Goal: Answer question/provide support

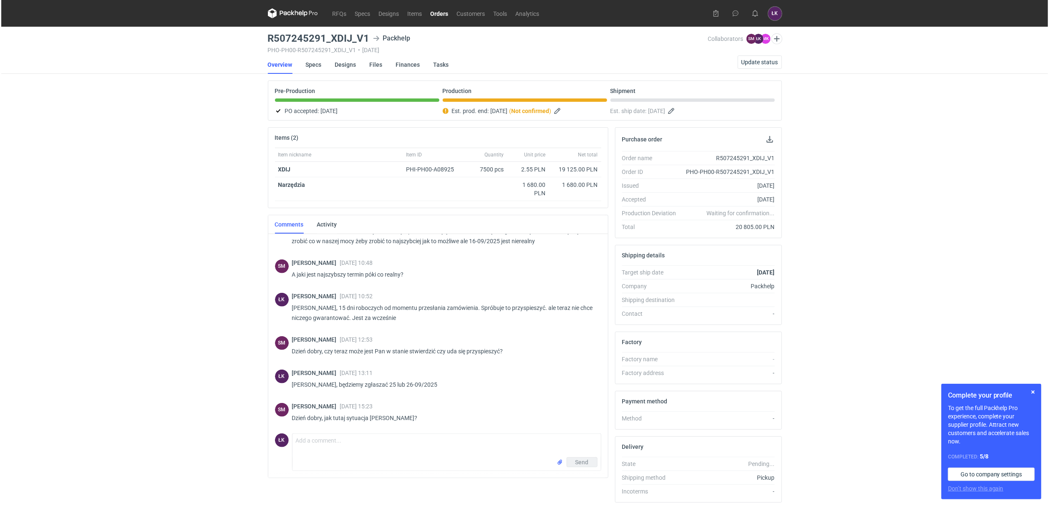
scroll to position [375, 0]
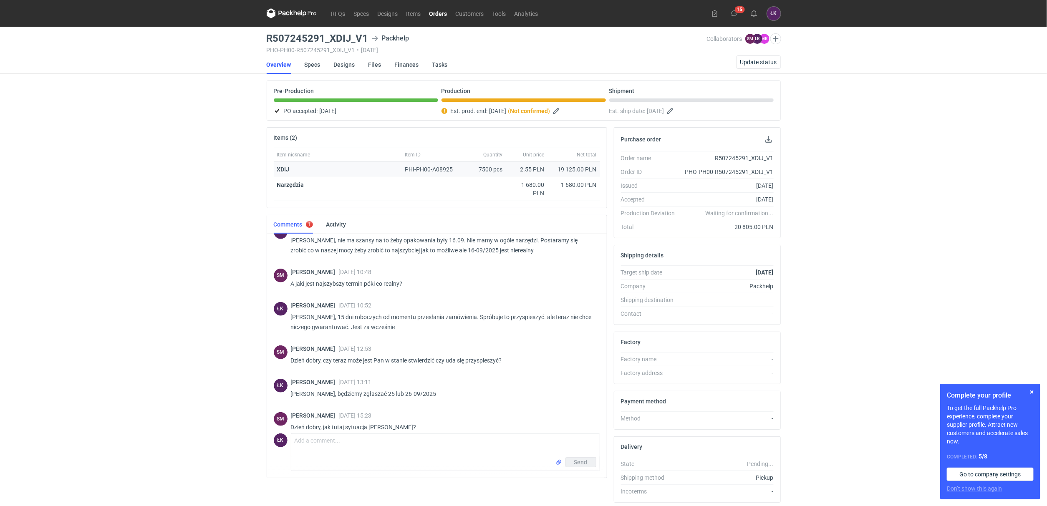
click at [288, 173] on strong "XDIJ" at bounding box center [283, 169] width 13 height 7
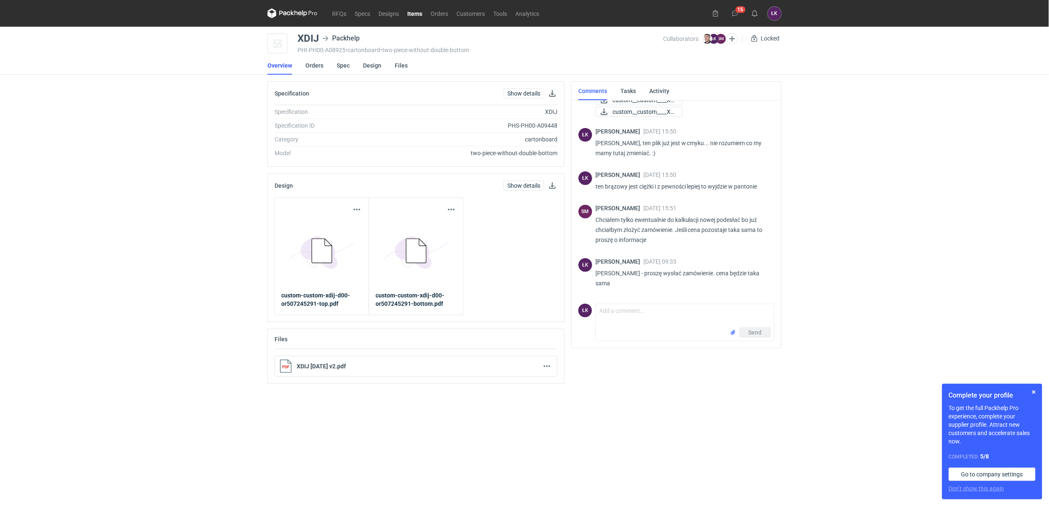
scroll to position [335, 0]
click at [370, 68] on link "Design" at bounding box center [372, 65] width 18 height 18
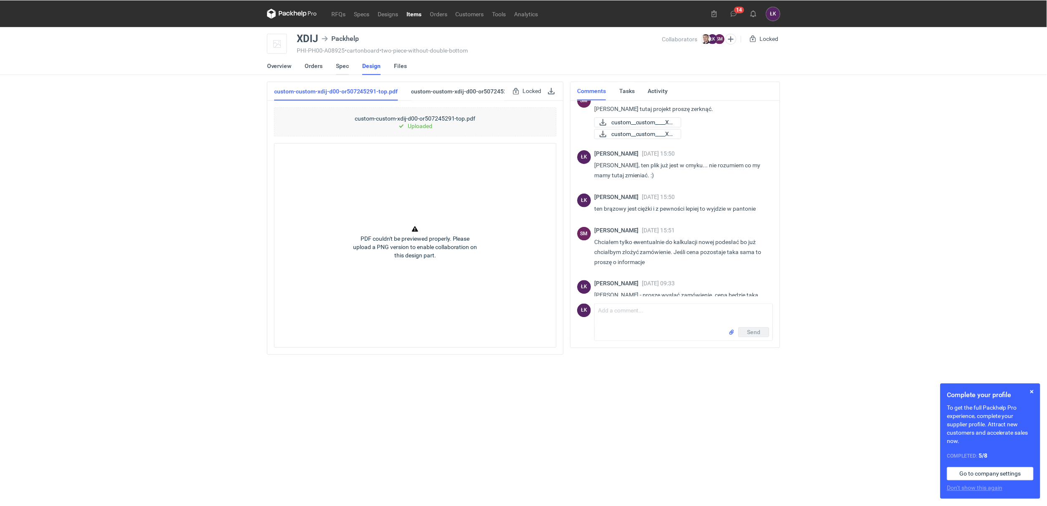
scroll to position [335, 0]
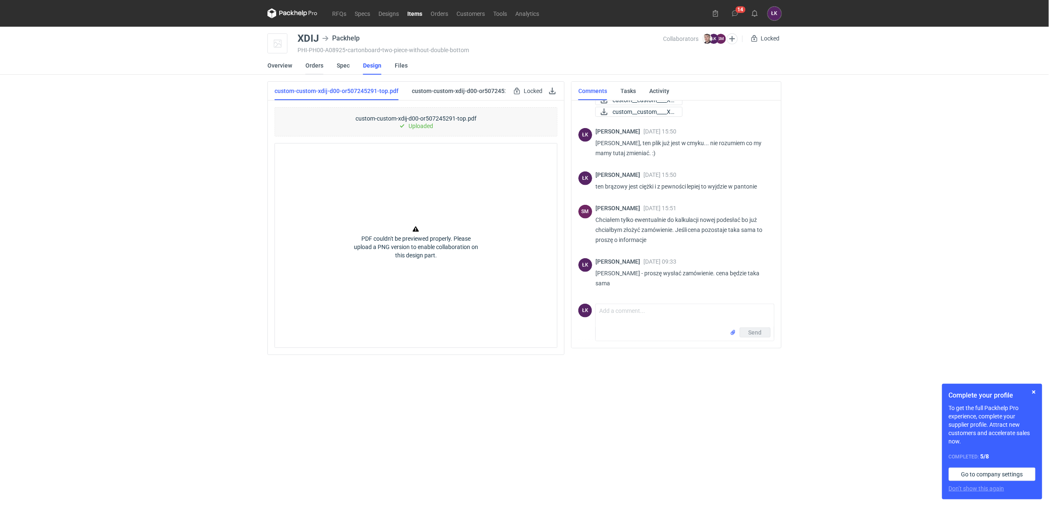
click at [321, 68] on link "Orders" at bounding box center [315, 65] width 18 height 18
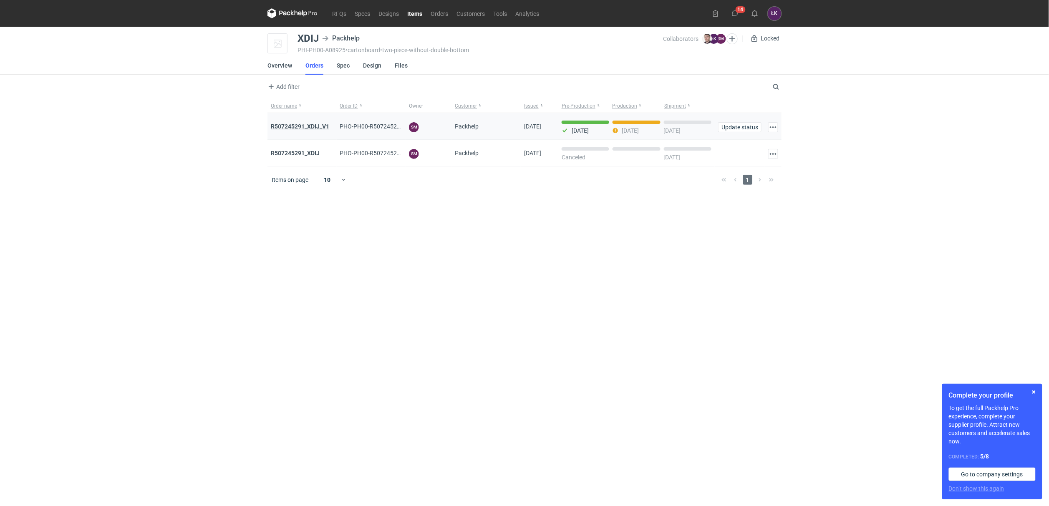
click at [314, 127] on strong "R507245291_XDIJ_V1" at bounding box center [300, 126] width 58 height 7
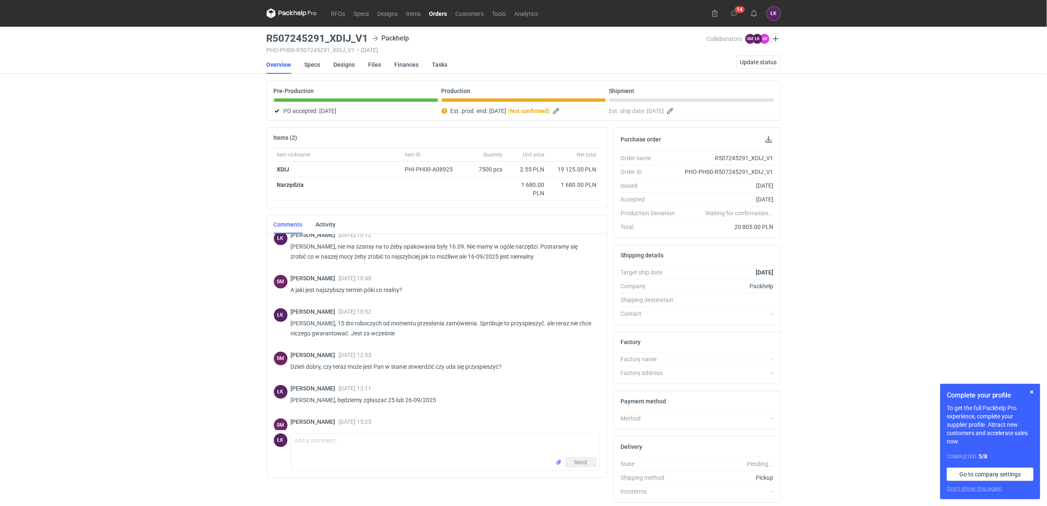
scroll to position [375, 0]
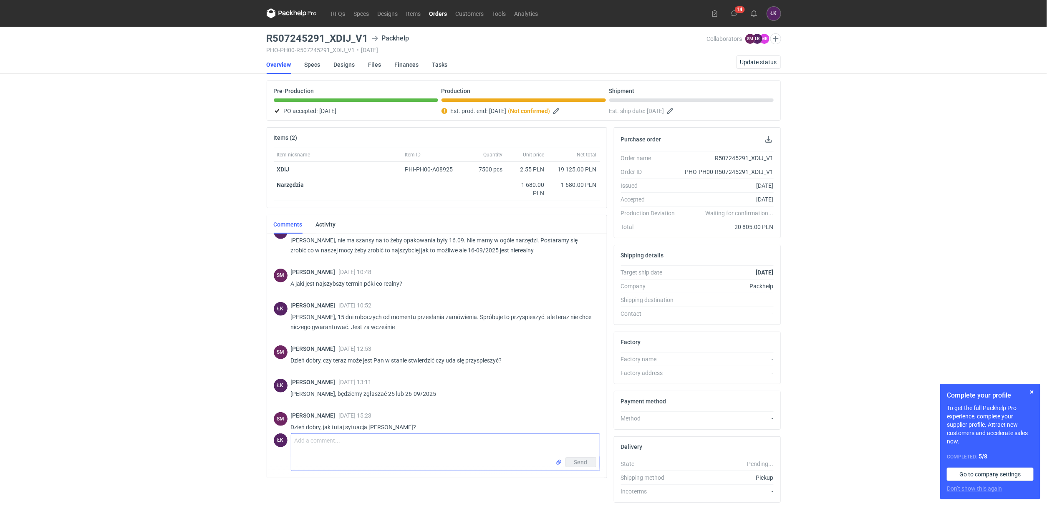
click at [342, 451] on textarea "Comment message" at bounding box center [445, 445] width 308 height 23
type textarea "[PERSON_NAME], wszystko zgodnie z planem. [DATE] zgłaszamy"
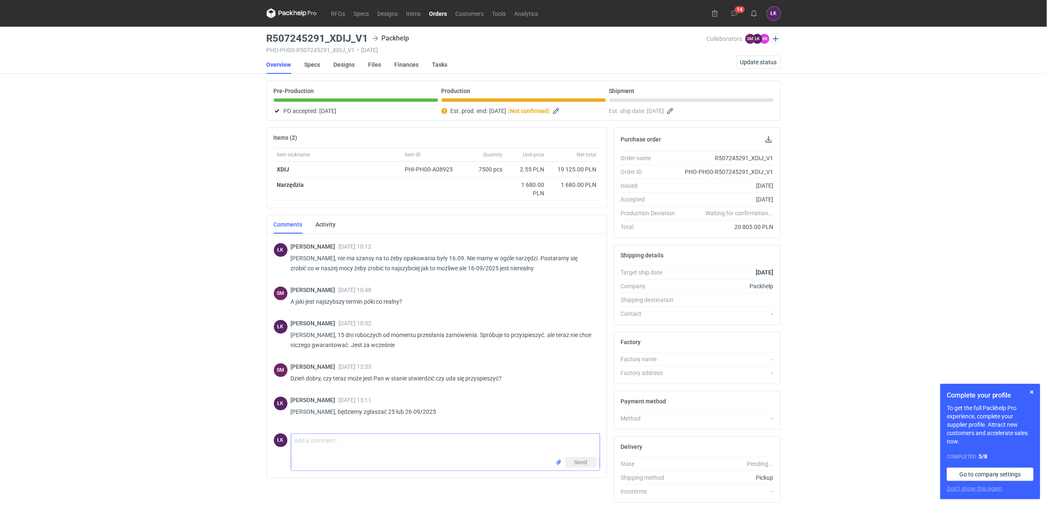
scroll to position [412, 0]
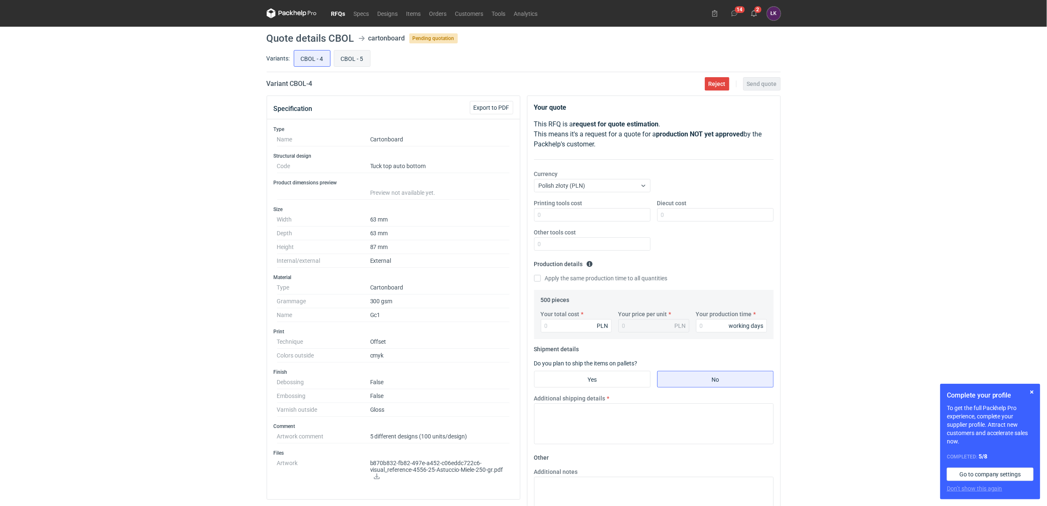
click at [352, 58] on input "CBOL - 5" at bounding box center [352, 59] width 36 height 16
radio input "true"
click at [326, 60] on input "CBOL - 4" at bounding box center [312, 59] width 36 height 16
radio input "true"
click at [718, 83] on span "Reject" at bounding box center [717, 84] width 17 height 6
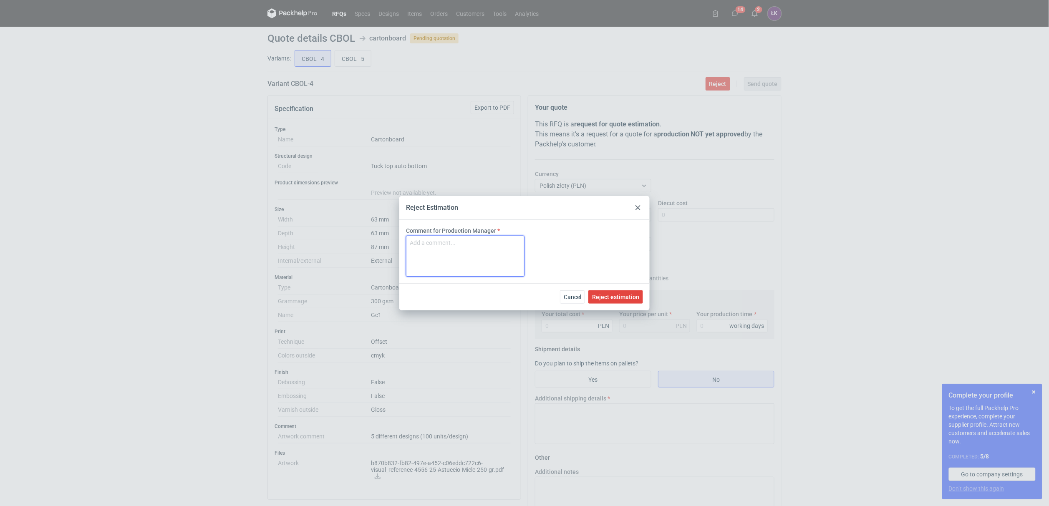
click at [476, 251] on textarea "Comment for Production Manager" at bounding box center [465, 256] width 119 height 41
click at [493, 245] on textarea "to nie dla nas. :(" at bounding box center [465, 256] width 119 height 41
type textarea "to nie dla nas. :( -> to zapytanie na cyfre"
drag, startPoint x: 614, startPoint y: 294, endPoint x: 616, endPoint y: 288, distance: 6.2
click at [614, 294] on span "Reject estimation" at bounding box center [615, 297] width 47 height 6
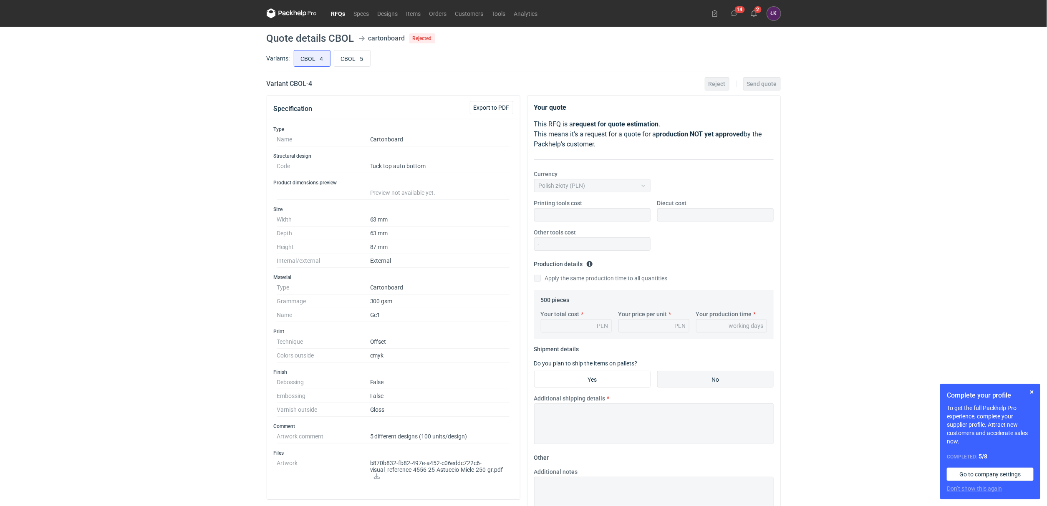
click at [359, 58] on input "CBOL - 5" at bounding box center [352, 59] width 36 height 16
radio input "true"
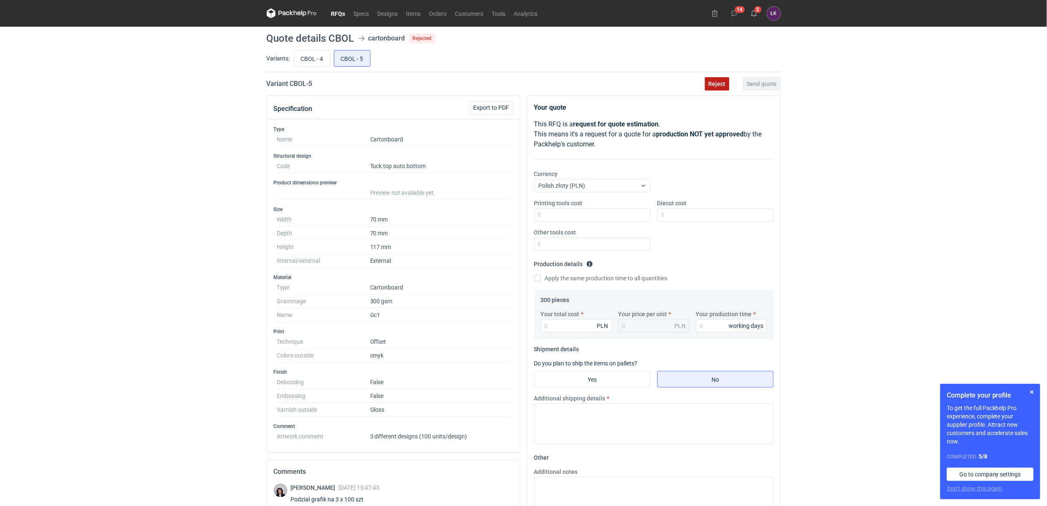
click at [722, 86] on span "Reject" at bounding box center [717, 84] width 17 height 6
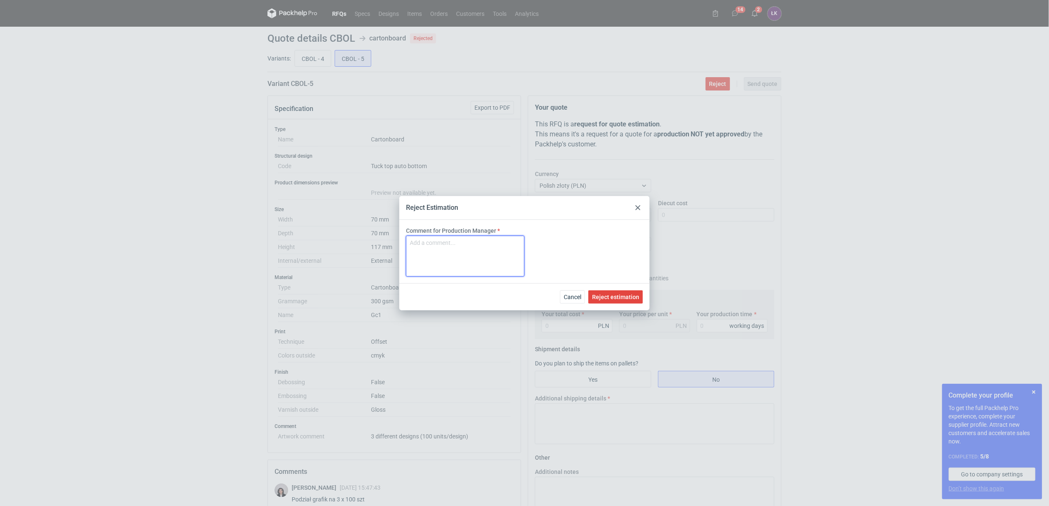
click at [485, 255] on textarea "Comment for Production Manager" at bounding box center [465, 256] width 119 height 41
paste textarea "to nie dla nas. :( -> to zapytanie na cyfre"
type textarea "to nie dla nas. :( -> to zapytanie na cyfre"
click at [623, 296] on span "Reject estimation" at bounding box center [615, 297] width 47 height 6
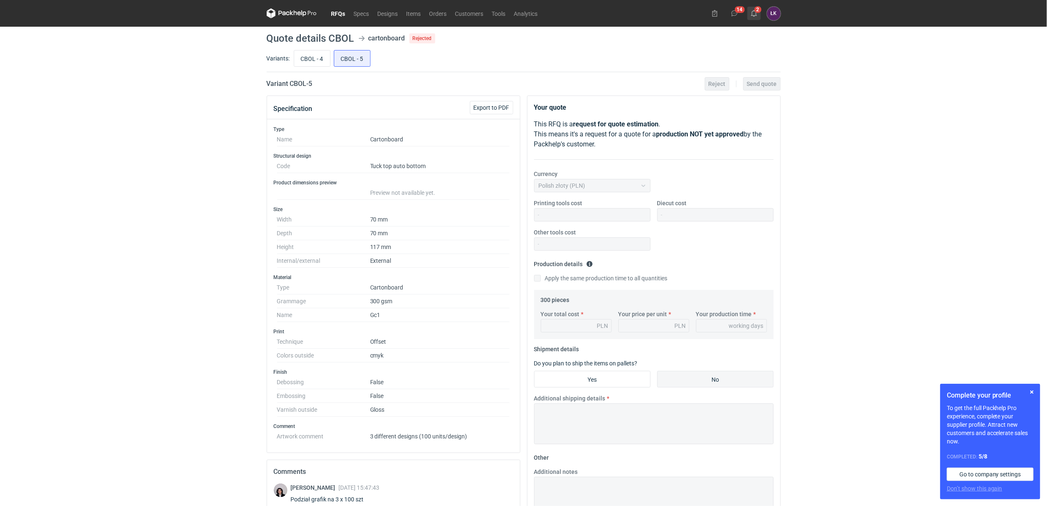
click at [759, 18] on button "2" at bounding box center [754, 13] width 13 height 13
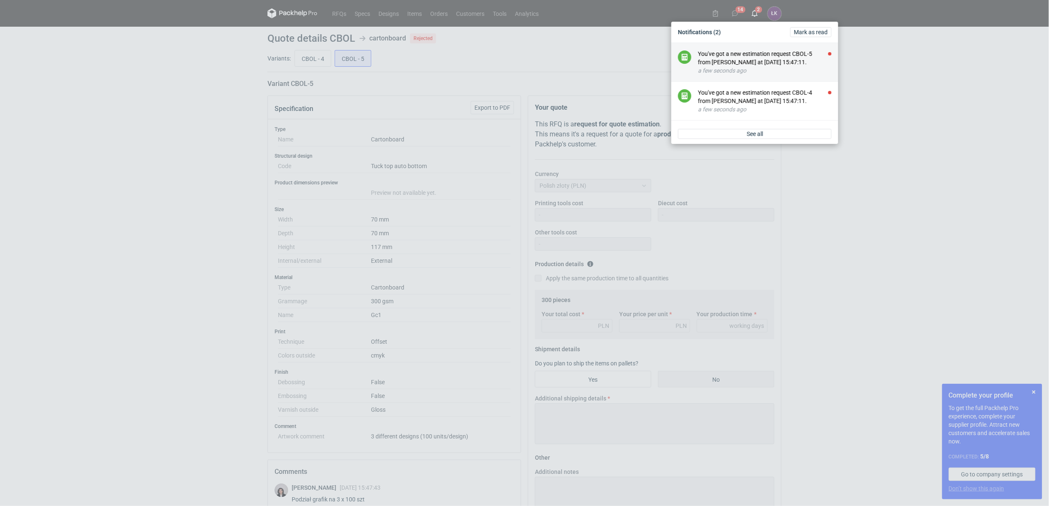
click at [746, 48] on li "You've got a new estimation request CBOL-5 from Sebastian Markut at 25 Sep 2025…" at bounding box center [755, 62] width 167 height 39
click at [743, 63] on div "You've got a new estimation request CBOL-5 from Sebastian Markut at 25 Sep 2025…" at bounding box center [765, 58] width 134 height 17
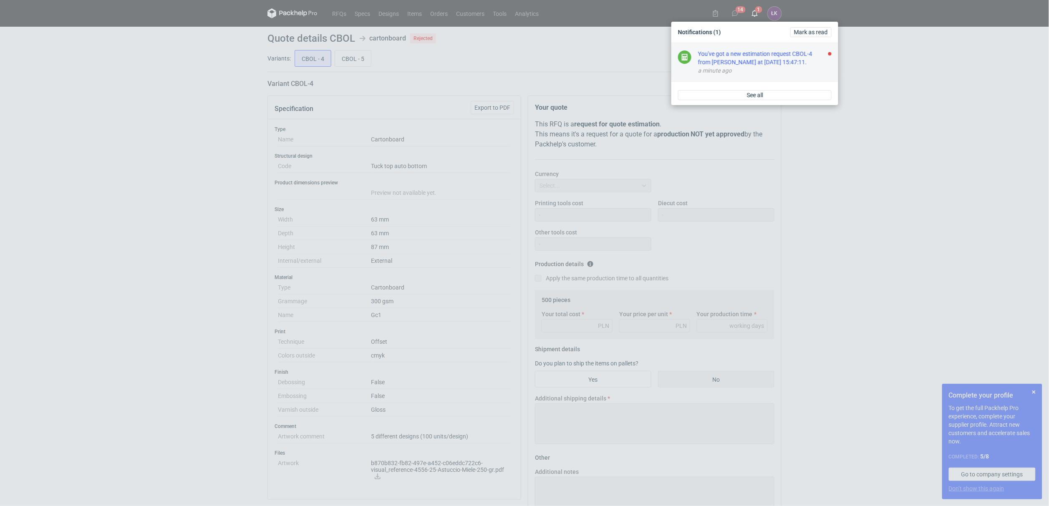
click at [746, 71] on div "a minute ago" at bounding box center [765, 70] width 134 height 8
click at [931, 128] on div "Notifications Mark as read Good job, you're up to date. When someone invites yo…" at bounding box center [524, 253] width 1049 height 506
